Goal: Navigation & Orientation: Find specific page/section

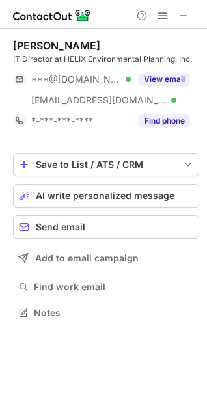
scroll to position [304, 207]
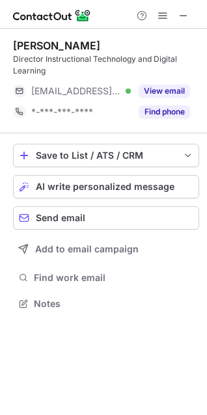
scroll to position [294, 207]
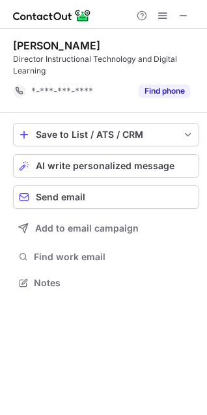
scroll to position [274, 207]
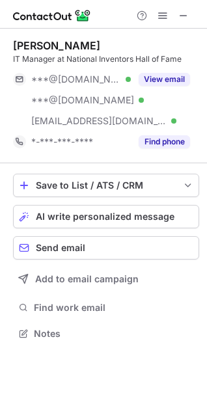
scroll to position [324, 207]
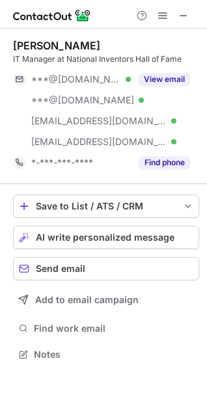
scroll to position [345, 207]
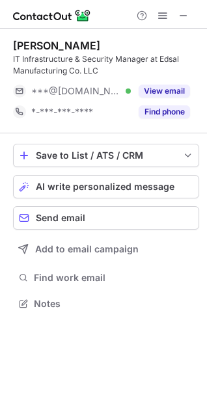
scroll to position [294, 207]
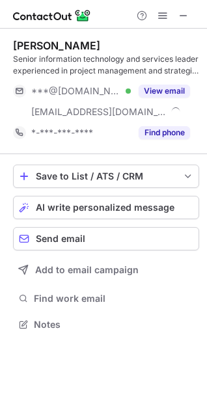
scroll to position [7, 7]
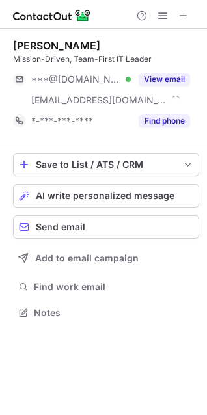
scroll to position [304, 207]
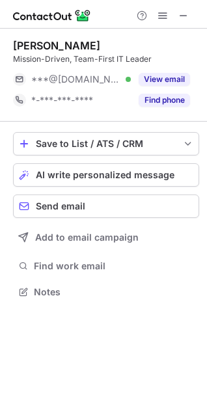
scroll to position [283, 207]
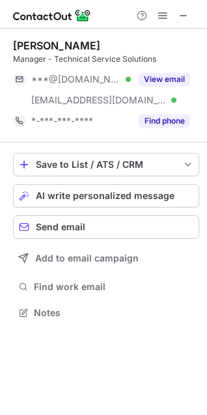
scroll to position [304, 207]
